Goal: Go to known website: Access a specific website the user already knows

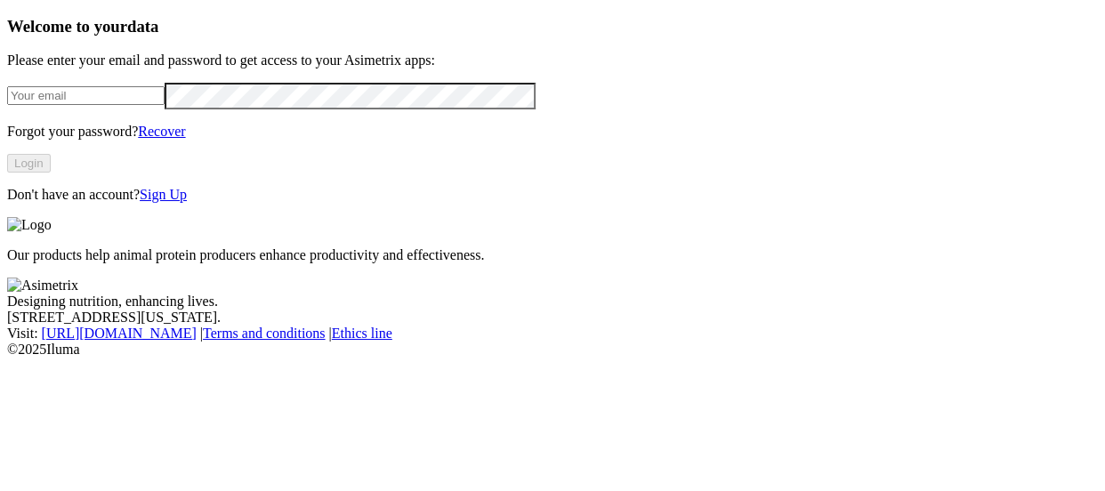
click at [165, 105] on input "email" at bounding box center [85, 95] width 157 height 19
type input "[PERSON_NAME][EMAIL_ADDRESS][PERSON_NAME][DOMAIN_NAME]"
click input "submit" at bounding box center [0, 0] width 0 height 0
